Goal: Task Accomplishment & Management: Use online tool/utility

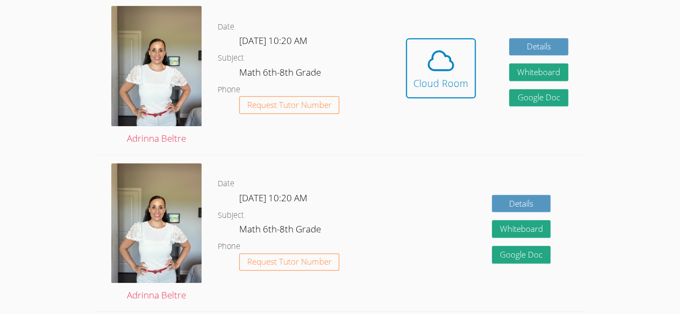
scroll to position [243, 0]
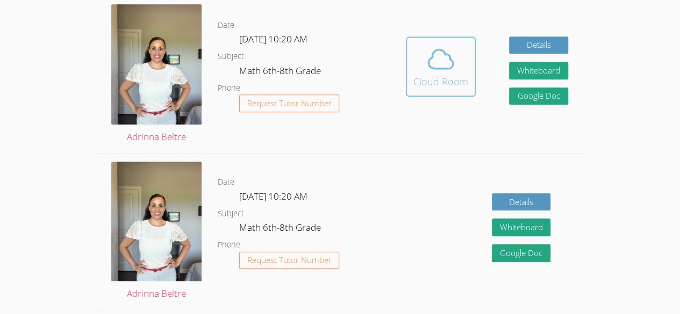
click at [423, 47] on span at bounding box center [440, 59] width 55 height 30
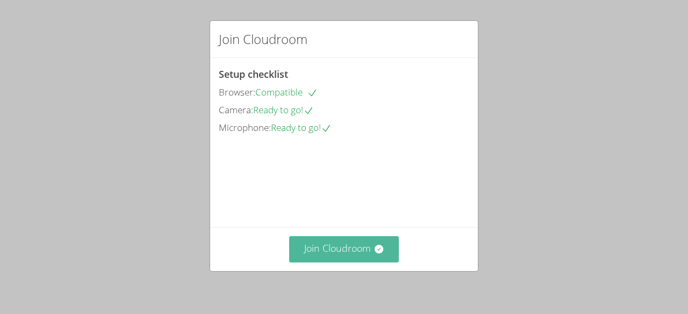
click at [355, 246] on button "Join Cloudroom" at bounding box center [344, 249] width 110 height 26
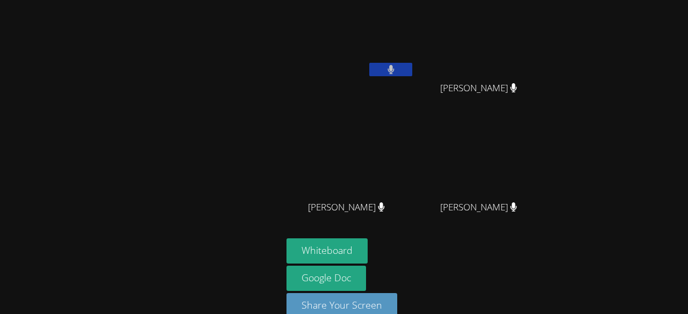
click at [387, 68] on icon at bounding box center [390, 69] width 6 height 9
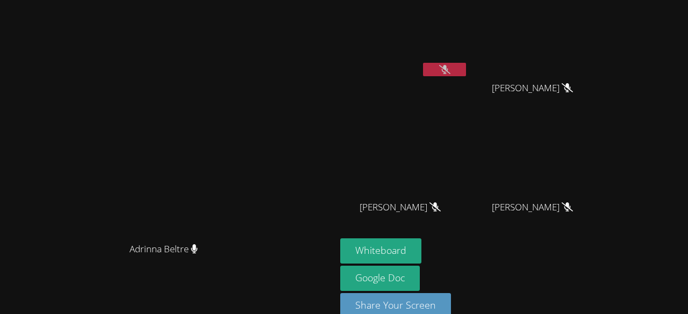
click at [331, 301] on div "[PERSON_NAME] [PERSON_NAME]" at bounding box center [167, 166] width 327 height 325
click at [421, 238] on button "Whiteboard" at bounding box center [380, 250] width 81 height 25
click at [466, 75] on button at bounding box center [444, 68] width 43 height 13
click at [466, 65] on button at bounding box center [444, 68] width 43 height 13
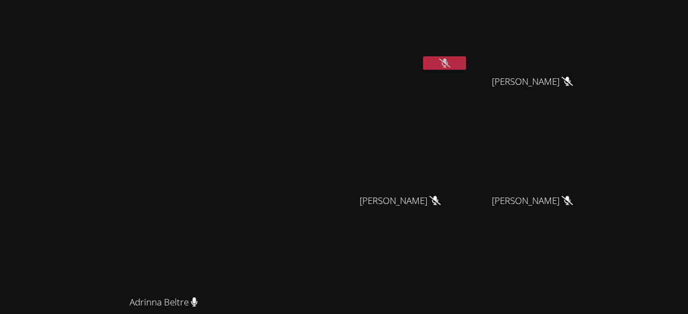
scroll to position [3, 0]
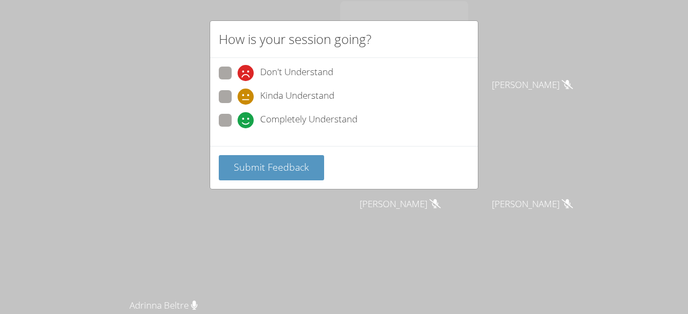
click at [248, 99] on icon at bounding box center [245, 97] width 16 height 16
click at [247, 99] on input "Kinda Understand" at bounding box center [241, 94] width 9 height 9
radio input "true"
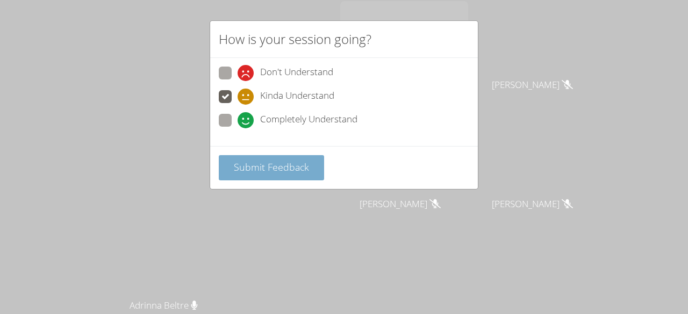
click at [245, 174] on button "Submit Feedback" at bounding box center [271, 167] width 105 height 25
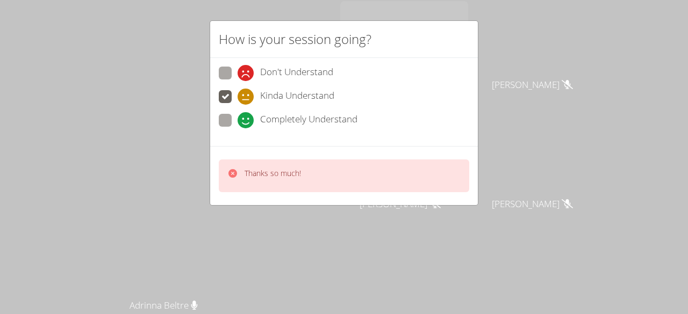
click at [219, 164] on div "Thanks so much!" at bounding box center [344, 176] width 250 height 33
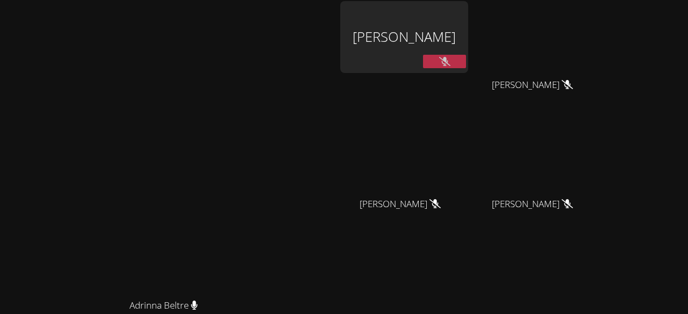
click at [468, 46] on div "[PERSON_NAME]" at bounding box center [404, 37] width 128 height 72
click at [468, 48] on div "[PERSON_NAME]" at bounding box center [404, 37] width 128 height 72
click at [468, 47] on div "[PERSON_NAME]" at bounding box center [404, 37] width 128 height 72
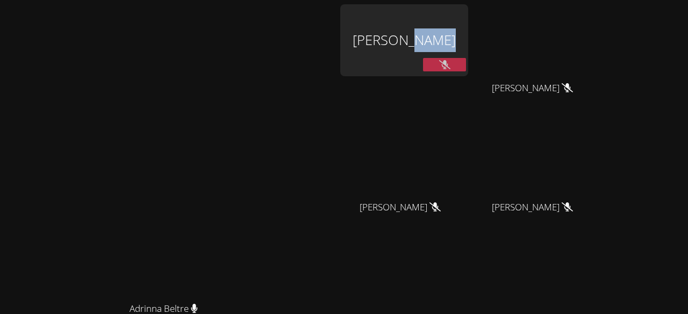
scroll to position [4, 0]
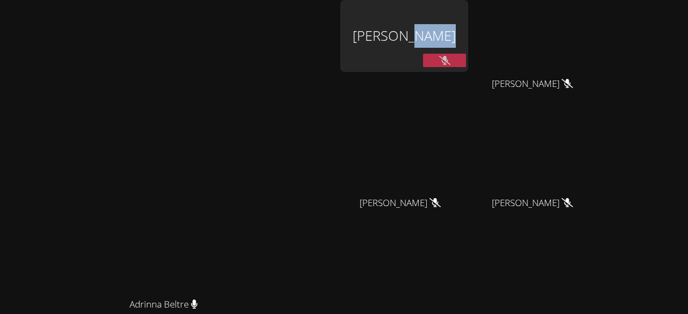
click at [466, 54] on button at bounding box center [444, 60] width 43 height 13
click at [466, 61] on button at bounding box center [444, 60] width 43 height 13
click at [465, 62] on div "[PERSON_NAME]" at bounding box center [404, 36] width 128 height 72
click at [468, 51] on div "[PERSON_NAME]" at bounding box center [404, 36] width 128 height 72
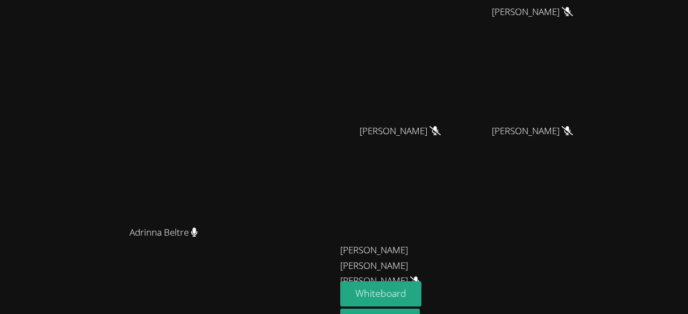
scroll to position [0, 0]
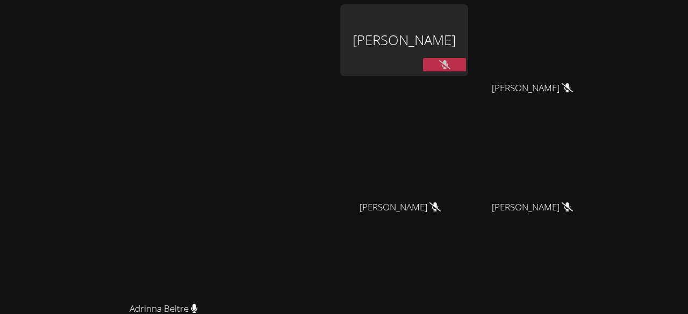
click at [452, 55] on div "[PERSON_NAME]" at bounding box center [404, 40] width 128 height 72
click at [462, 47] on div "[PERSON_NAME]" at bounding box center [404, 40] width 128 height 72
click at [468, 50] on div "[PERSON_NAME]" at bounding box center [404, 40] width 128 height 72
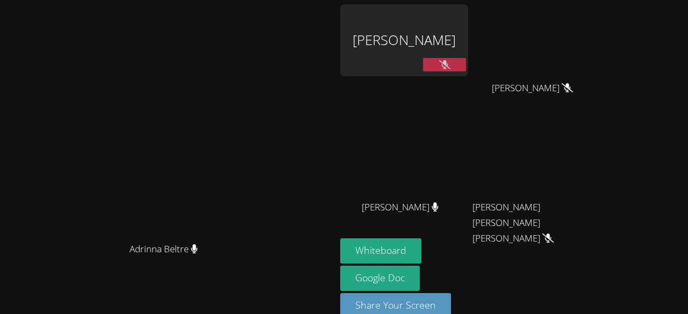
click at [454, 42] on div "[PERSON_NAME]" at bounding box center [404, 40] width 128 height 72
click at [249, 117] on video at bounding box center [168, 145] width 161 height 184
